Goal: Information Seeking & Learning: Learn about a topic

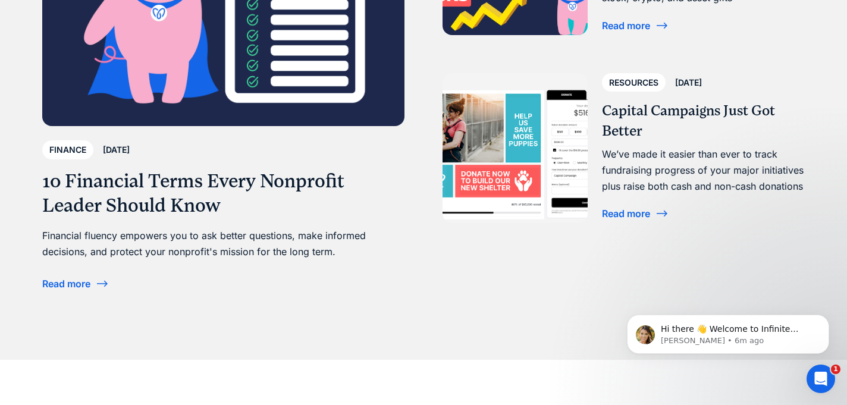
scroll to position [3580, 0]
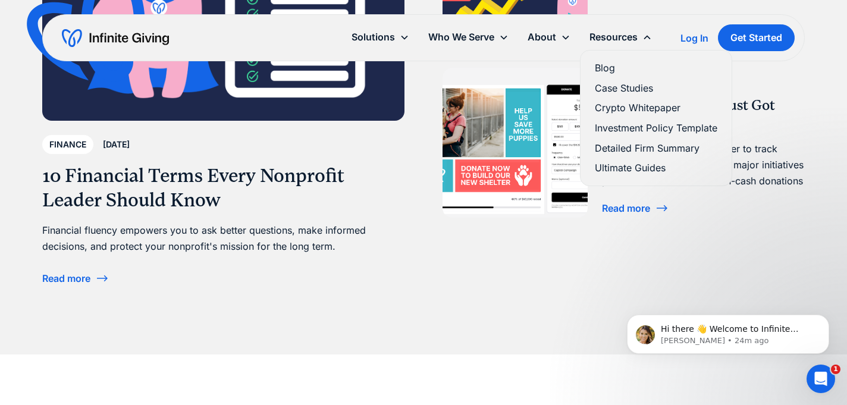
click at [615, 83] on link "Case Studies" at bounding box center [656, 88] width 122 height 16
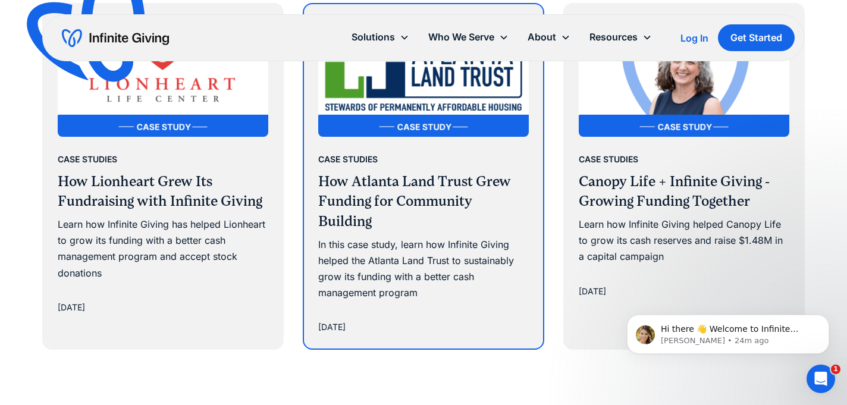
scroll to position [747, 0]
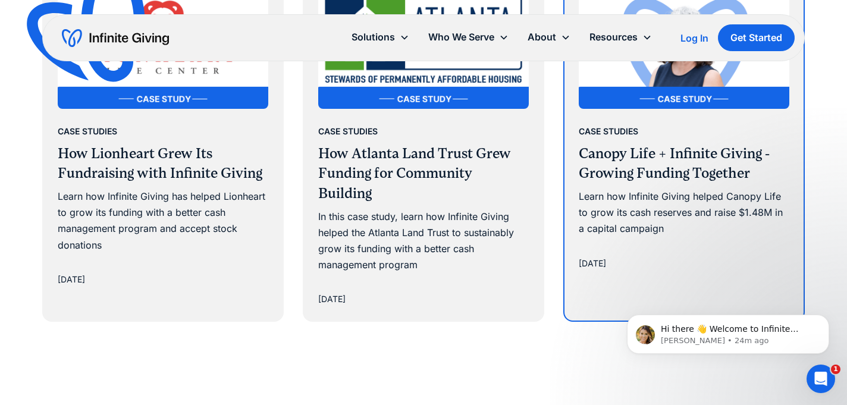
click at [639, 206] on div "Learn how Infinite Giving helped Canopy Life to grow its cash reserves and rais…" at bounding box center [684, 212] width 210 height 49
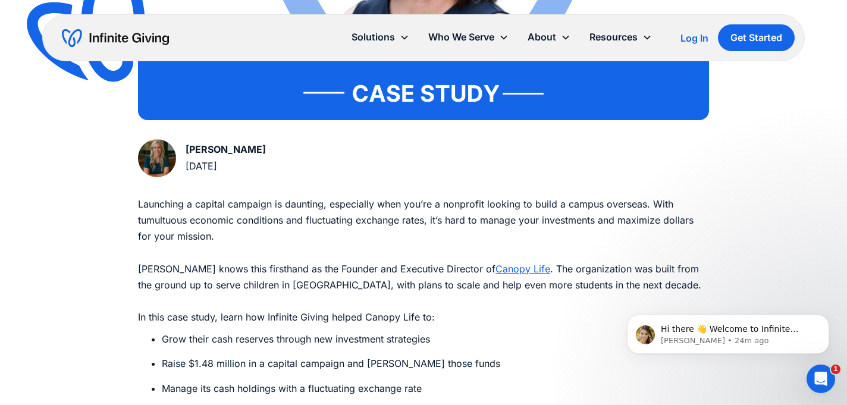
scroll to position [477, 0]
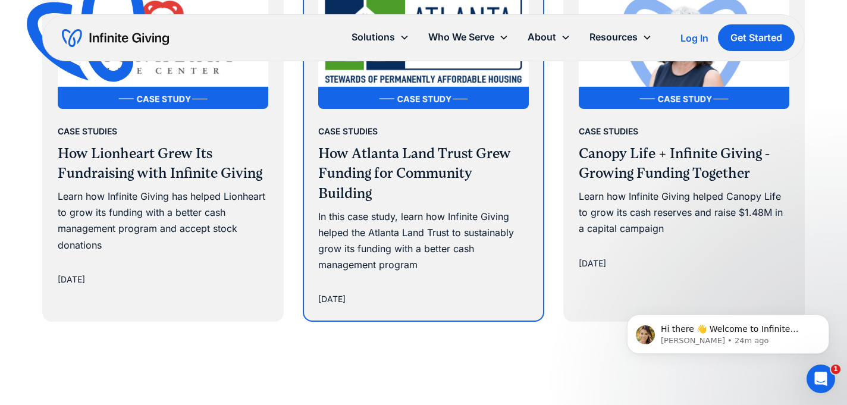
click at [374, 180] on h3 "How Atlanta Land Trust Grew Funding for Community Building" at bounding box center [423, 174] width 210 height 60
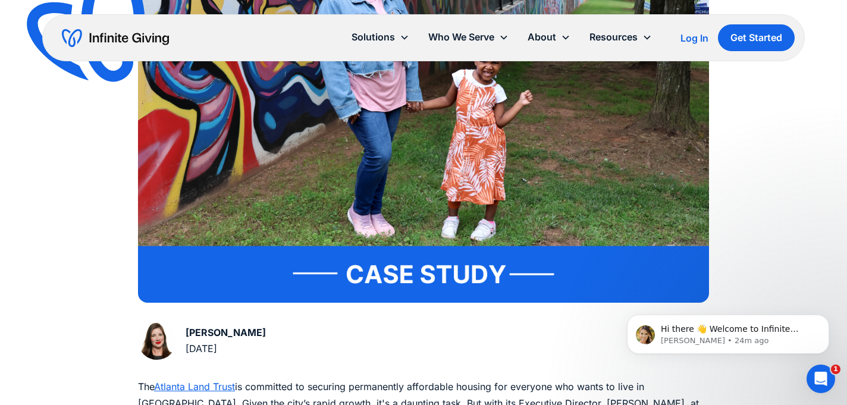
scroll to position [376, 0]
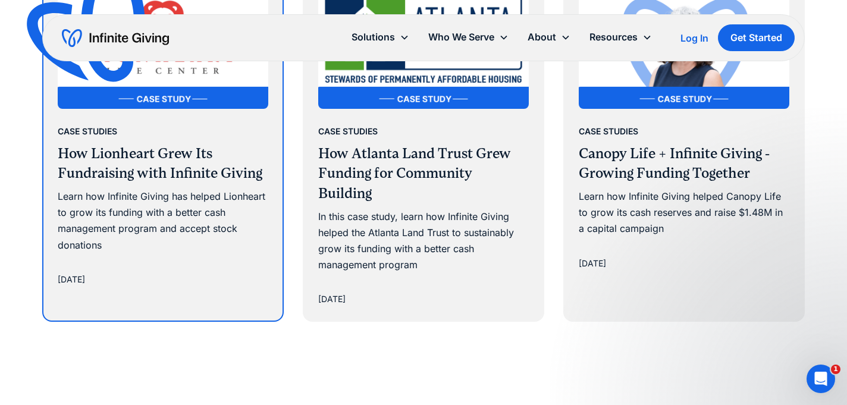
click at [144, 199] on div "Learn how Infinite Giving has helped Lionheart to grow its funding with a bette…" at bounding box center [163, 220] width 210 height 65
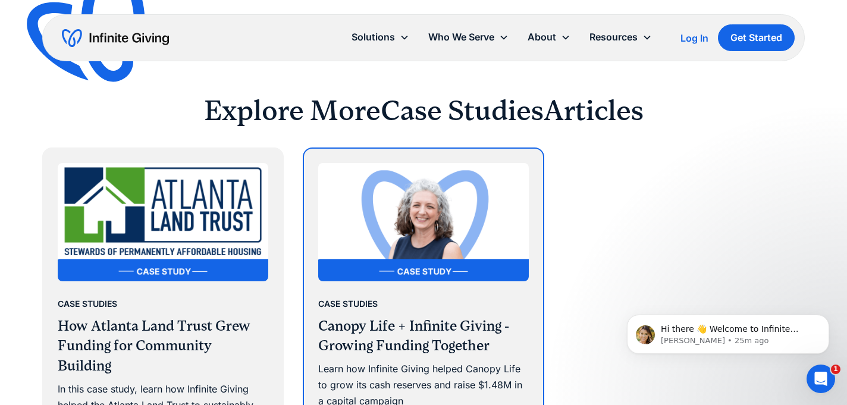
scroll to position [3058, 0]
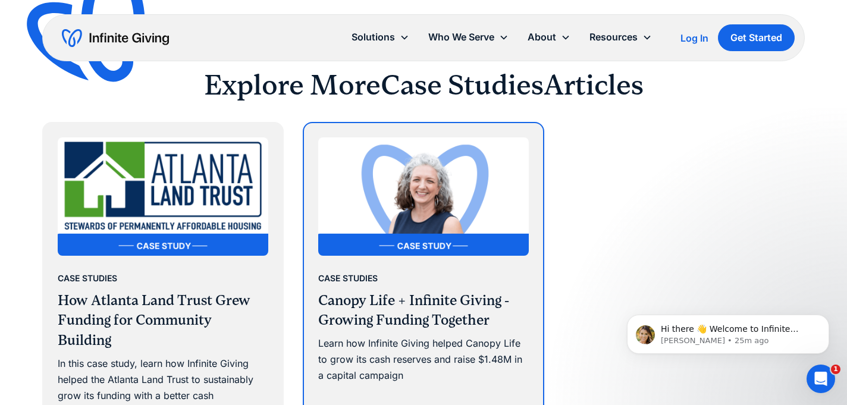
click at [391, 291] on h3 "Canopy Life + Infinite Giving - Growing Funding Together" at bounding box center [423, 311] width 210 height 40
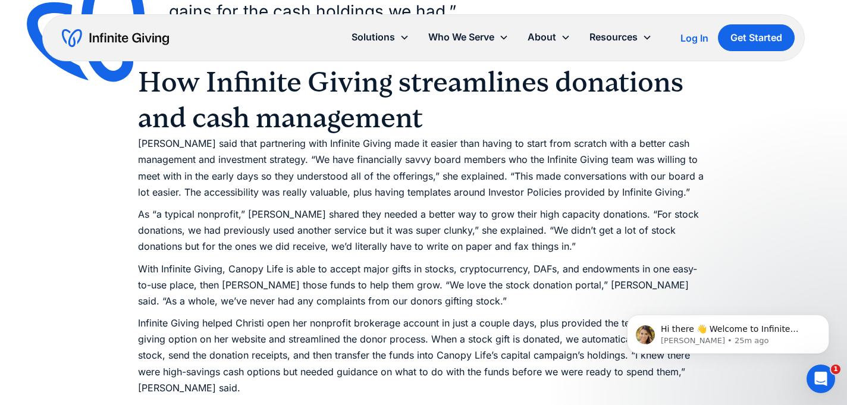
scroll to position [1693, 0]
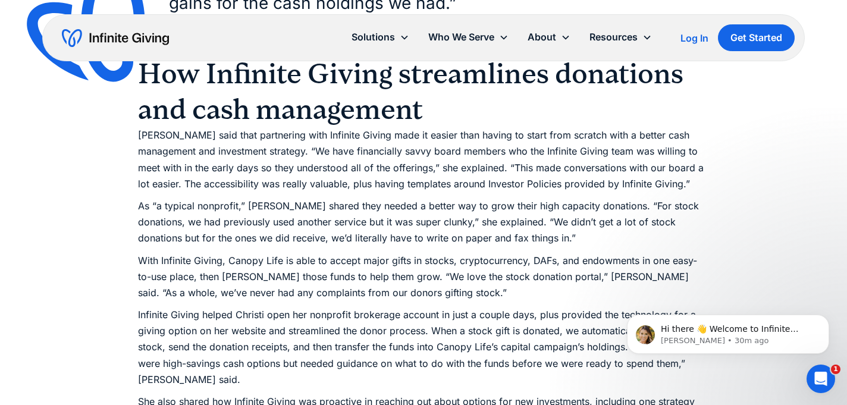
click at [386, 179] on div "Launching a capital campaign is daunting, especially when you’re a nonprofit lo…" at bounding box center [423, 387] width 571 height 2814
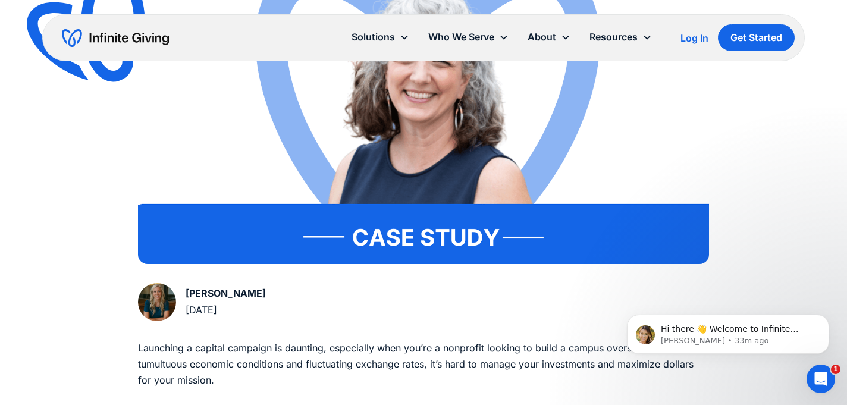
scroll to position [340, 0]
